Goal: Find specific fact: Locate a discrete piece of known information

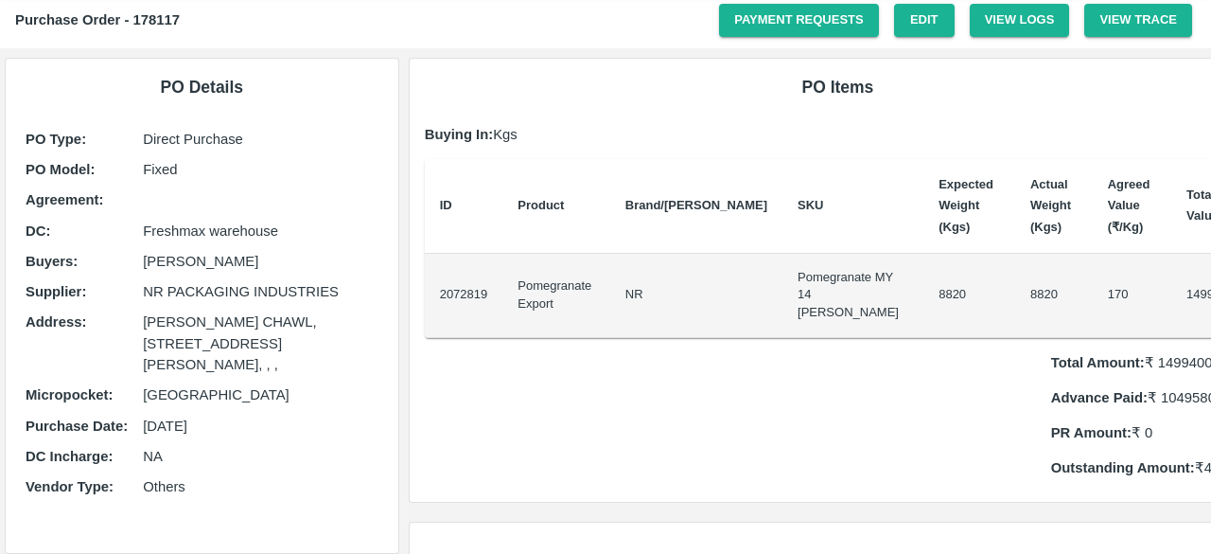
scroll to position [51, 0]
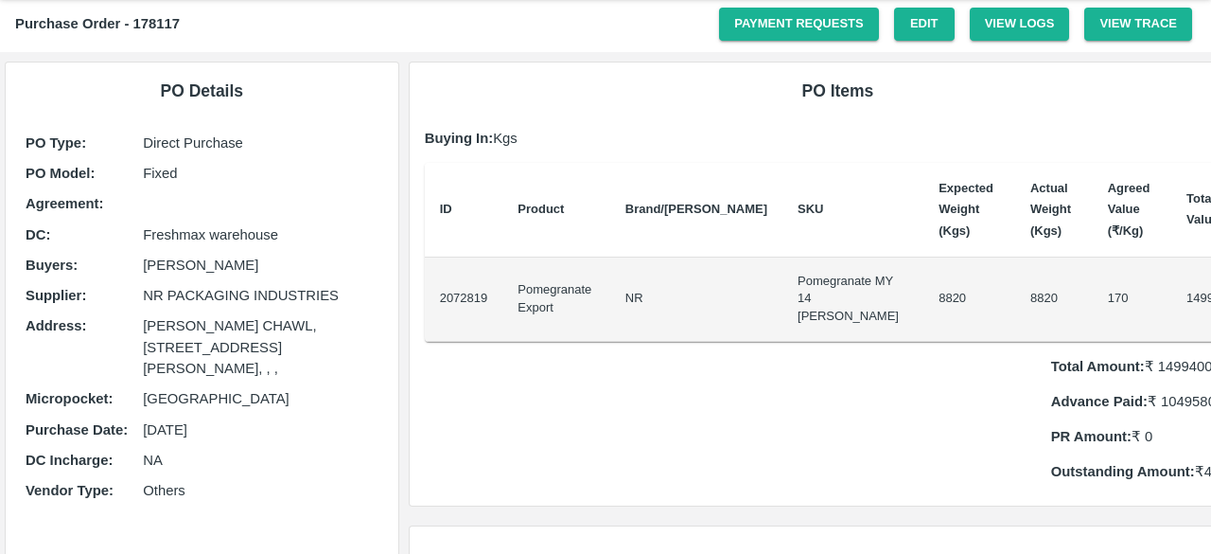
click at [799, 44] on div "Purchase Order - 178117 Payment Requests Edit View Logs View Trace" at bounding box center [605, 24] width 1211 height 56
click at [793, 31] on link "Payment Requests" at bounding box center [799, 24] width 160 height 33
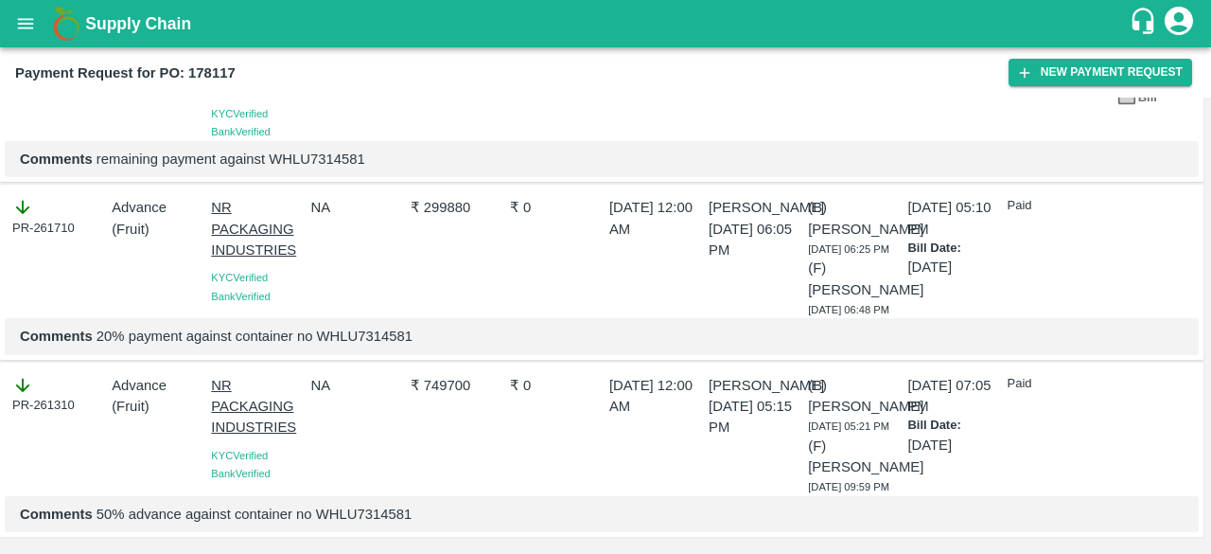
scroll to position [237, 0]
click at [358, 326] on p "Comments 20% payment against container no WHLU7314581" at bounding box center [602, 336] width 1164 height 21
copy p "WHLU7314581"
